Goal: Book appointment/travel/reservation

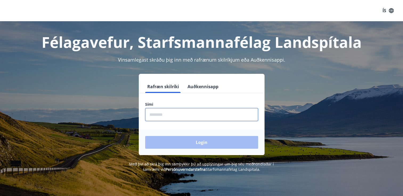
click at [190, 114] on input "phone" at bounding box center [201, 114] width 113 height 13
type input "********"
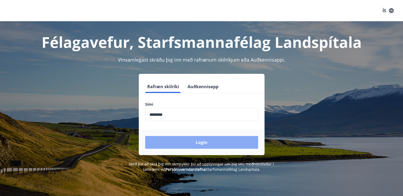
click at [206, 146] on button "Login" at bounding box center [201, 142] width 113 height 13
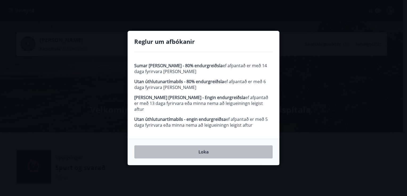
click at [206, 147] on button "Loka" at bounding box center [203, 152] width 138 height 13
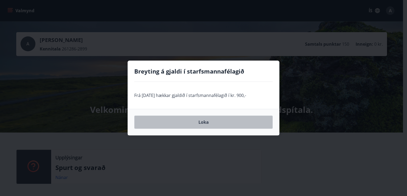
click at [204, 125] on button "Loka" at bounding box center [203, 122] width 138 height 13
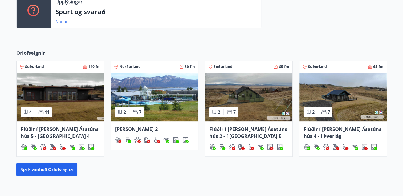
scroll to position [183, 0]
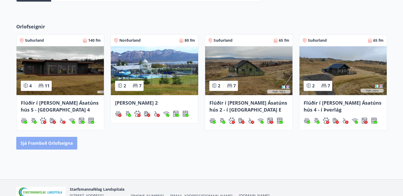
click at [66, 143] on button "Sjá framboð orlofseigna" at bounding box center [46, 143] width 61 height 13
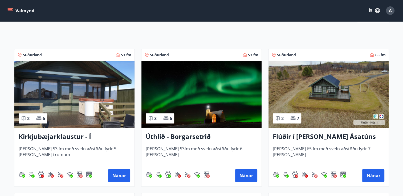
scroll to position [77, 0]
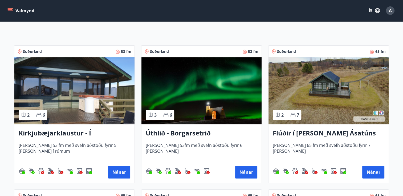
click at [217, 109] on img at bounding box center [201, 91] width 120 height 67
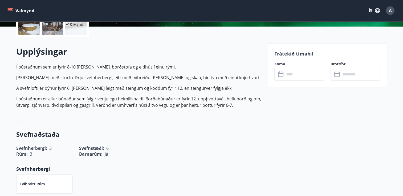
scroll to position [134, 0]
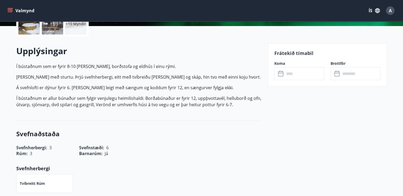
click at [293, 72] on input "text" at bounding box center [304, 73] width 40 height 13
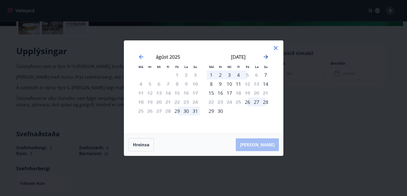
click at [263, 56] on icon "Move forward to switch to the next month." at bounding box center [265, 57] width 6 height 6
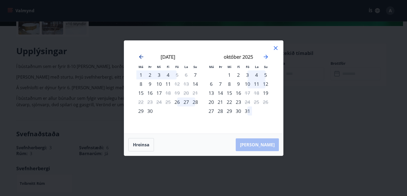
click at [139, 58] on icon "Move backward to switch to the previous month." at bounding box center [141, 57] width 4 height 4
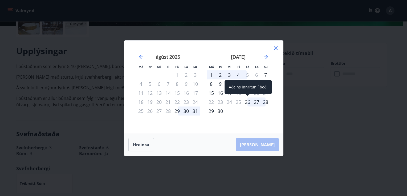
click at [248, 104] on div "26" at bounding box center [247, 102] width 9 height 9
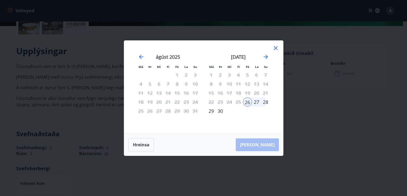
click at [267, 103] on div "28" at bounding box center [265, 102] width 9 height 9
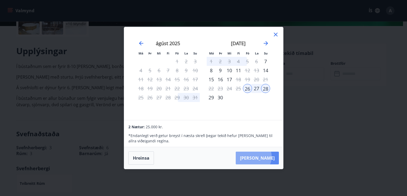
click at [269, 157] on button "[PERSON_NAME]" at bounding box center [257, 158] width 43 height 13
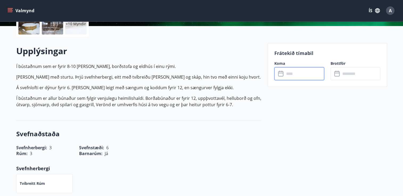
type input "******"
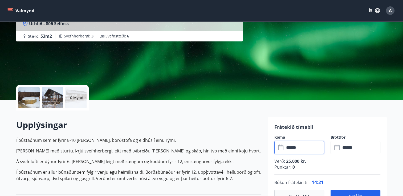
scroll to position [61, 0]
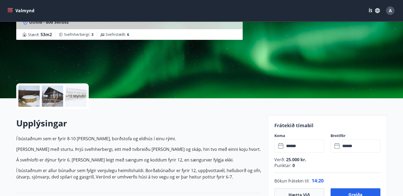
click at [76, 99] on div "+10 Myndir" at bounding box center [75, 96] width 21 height 21
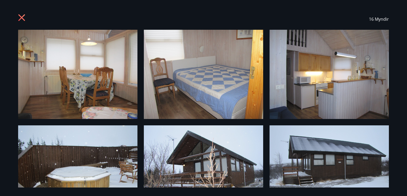
click at [97, 83] on img at bounding box center [77, 74] width 119 height 89
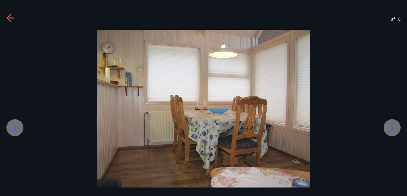
click at [396, 131] on div at bounding box center [391, 128] width 17 height 17
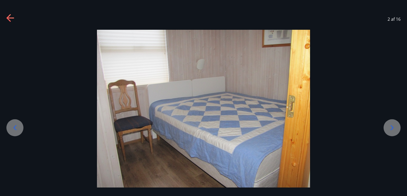
click at [396, 131] on div at bounding box center [391, 128] width 17 height 17
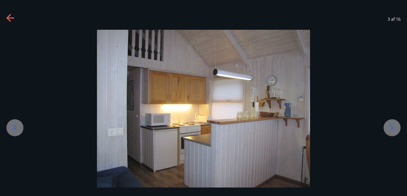
click at [396, 131] on div at bounding box center [391, 128] width 17 height 17
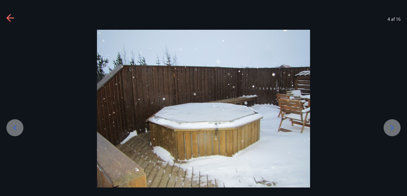
click at [396, 131] on div at bounding box center [391, 128] width 17 height 17
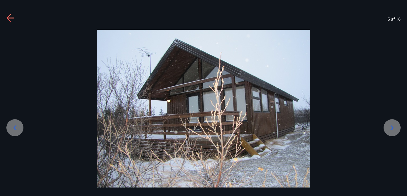
click at [396, 131] on div at bounding box center [391, 128] width 17 height 17
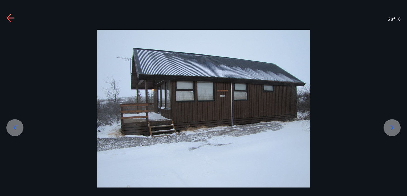
click at [396, 131] on div at bounding box center [391, 128] width 17 height 17
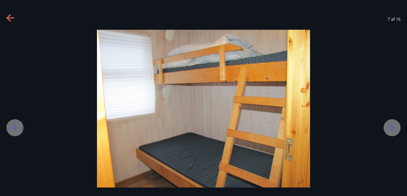
click at [396, 131] on div at bounding box center [391, 128] width 17 height 17
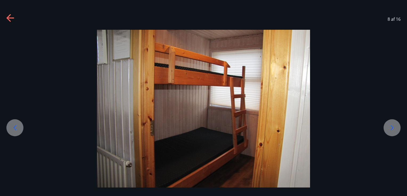
click at [396, 131] on div at bounding box center [391, 128] width 17 height 17
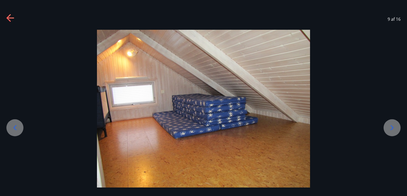
click at [396, 131] on div at bounding box center [391, 128] width 17 height 17
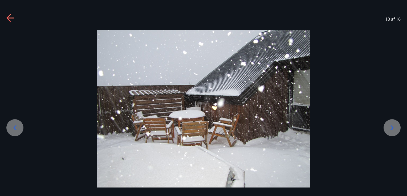
click at [396, 131] on div at bounding box center [391, 128] width 17 height 17
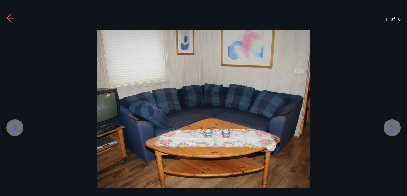
click at [396, 131] on div at bounding box center [391, 128] width 17 height 17
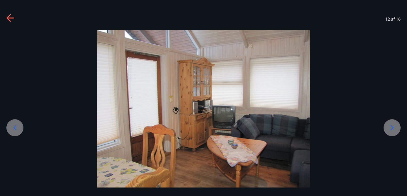
click at [396, 131] on div at bounding box center [391, 128] width 17 height 17
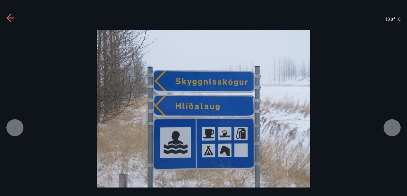
click at [396, 131] on div at bounding box center [391, 128] width 17 height 17
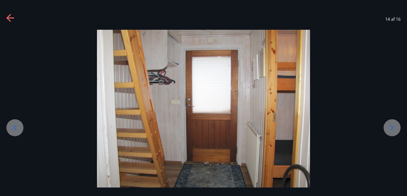
click at [396, 131] on div at bounding box center [391, 128] width 17 height 17
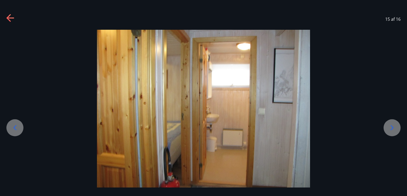
click at [396, 131] on div at bounding box center [391, 128] width 17 height 17
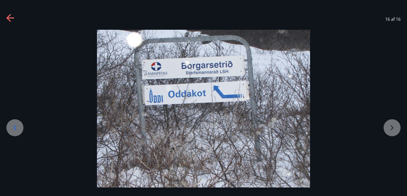
click at [9, 17] on icon at bounding box center [8, 17] width 4 height 7
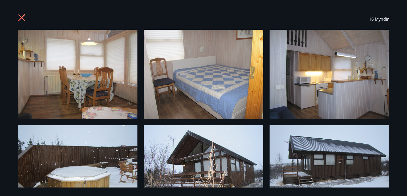
click at [15, 18] on div "16 Myndir" at bounding box center [203, 19] width 383 height 21
click at [19, 18] on icon at bounding box center [22, 18] width 9 height 9
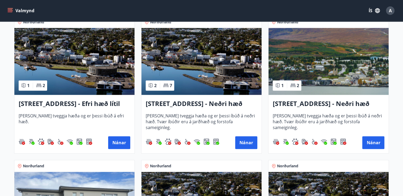
scroll to position [536, 0]
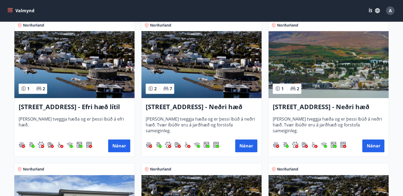
click at [355, 61] on img at bounding box center [328, 64] width 120 height 67
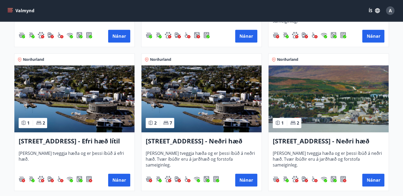
scroll to position [502, 0]
click at [208, 94] on img at bounding box center [201, 98] width 120 height 67
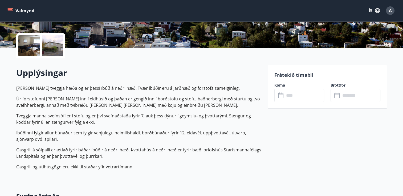
scroll to position [113, 0]
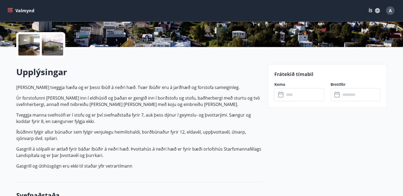
click at [34, 43] on div at bounding box center [28, 44] width 21 height 21
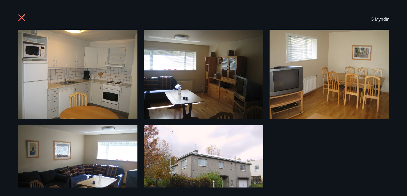
click at [21, 18] on icon at bounding box center [21, 17] width 7 height 7
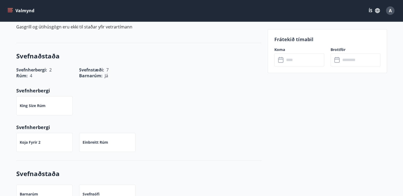
scroll to position [241, 0]
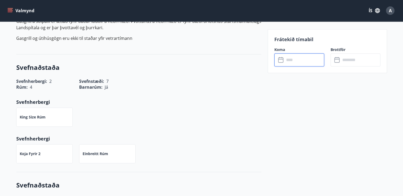
click at [303, 57] on input "text" at bounding box center [304, 60] width 40 height 13
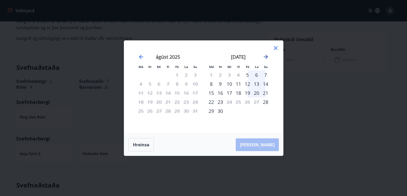
click at [266, 58] on icon "Move forward to switch to the next month." at bounding box center [266, 57] width 4 height 4
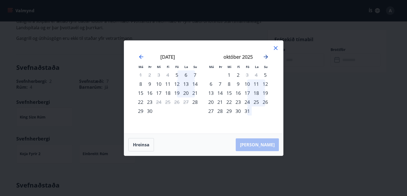
click at [266, 58] on icon "Move forward to switch to the next month." at bounding box center [266, 57] width 4 height 4
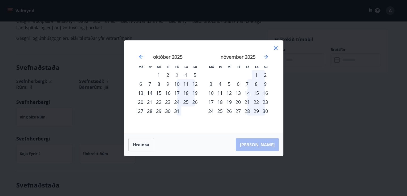
click at [266, 58] on icon "Move forward to switch to the next month." at bounding box center [266, 57] width 4 height 4
click at [275, 47] on icon at bounding box center [275, 48] width 6 height 6
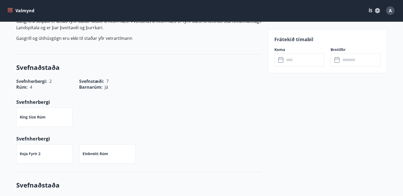
click at [12, 13] on button "Valmynd" at bounding box center [21, 11] width 30 height 10
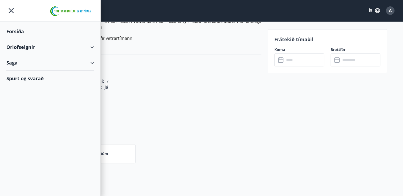
click at [36, 50] on div "Orlofseignir" at bounding box center [50, 47] width 88 height 16
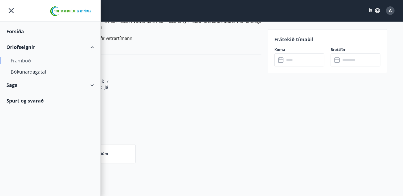
click at [27, 60] on div "Framboð" at bounding box center [50, 60] width 79 height 11
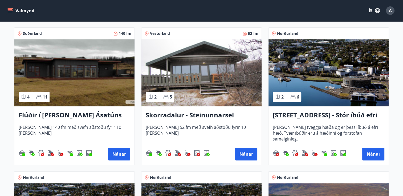
scroll to position [384, 0]
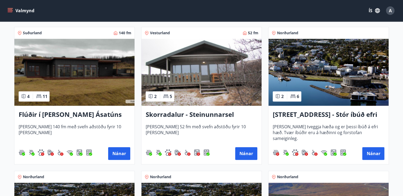
click at [83, 89] on img at bounding box center [74, 72] width 120 height 67
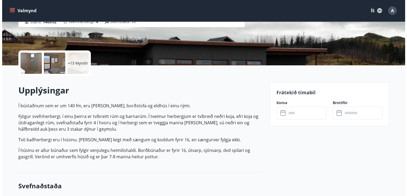
scroll to position [95, 0]
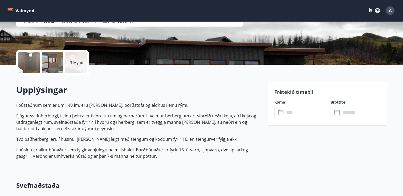
click at [28, 65] on div at bounding box center [28, 62] width 21 height 21
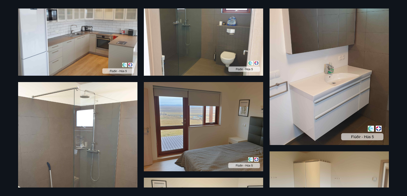
scroll to position [0, 0]
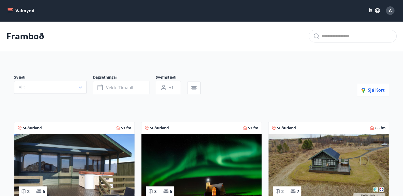
click at [102, 178] on img at bounding box center [74, 167] width 120 height 67
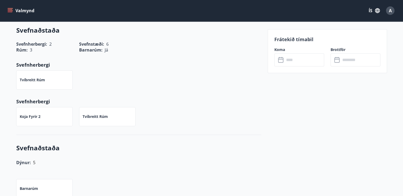
scroll to position [240, 0]
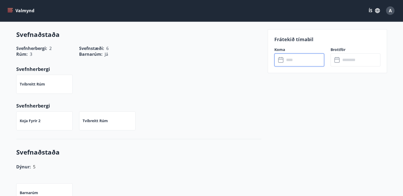
click at [304, 58] on input "text" at bounding box center [304, 60] width 40 height 13
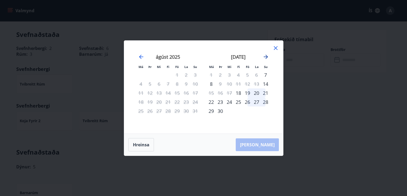
click at [262, 57] on icon "Move forward to switch to the next month." at bounding box center [265, 57] width 6 height 6
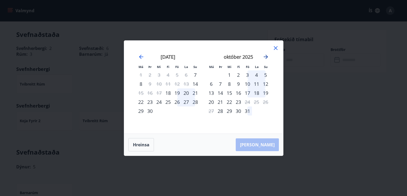
click at [262, 57] on icon "Move forward to switch to the next month." at bounding box center [265, 57] width 6 height 6
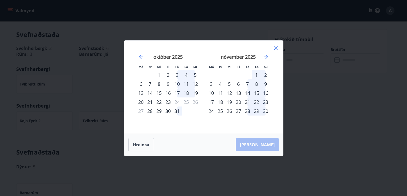
click at [277, 47] on icon at bounding box center [275, 48] width 6 height 6
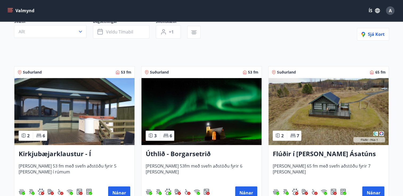
scroll to position [56, 0]
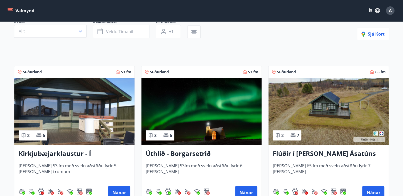
click at [335, 113] on img at bounding box center [328, 111] width 120 height 67
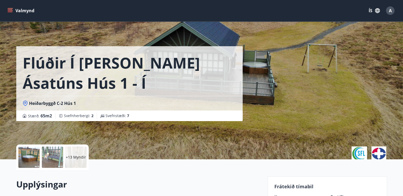
click at [35, 158] on div at bounding box center [28, 157] width 21 height 21
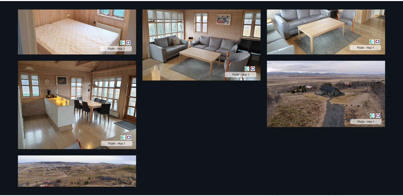
scroll to position [624, 0]
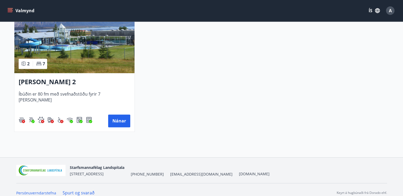
scroll to position [855, 0]
